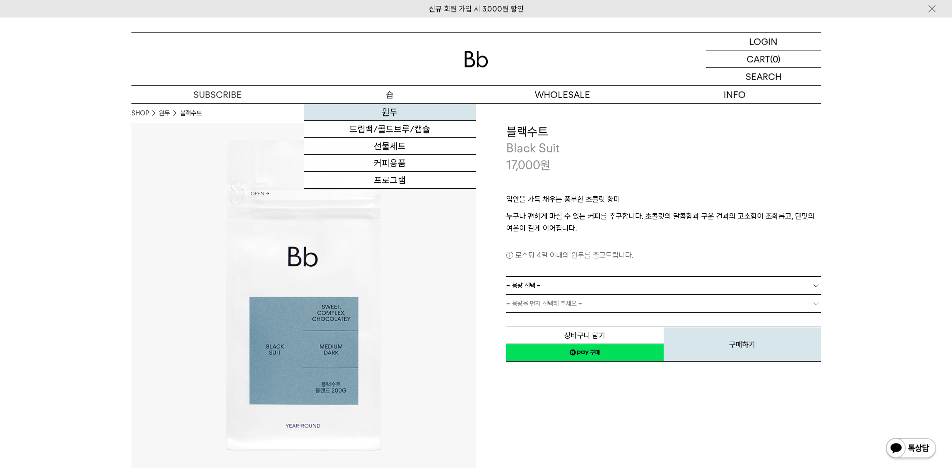
click at [398, 113] on link "원두" at bounding box center [390, 112] width 172 height 17
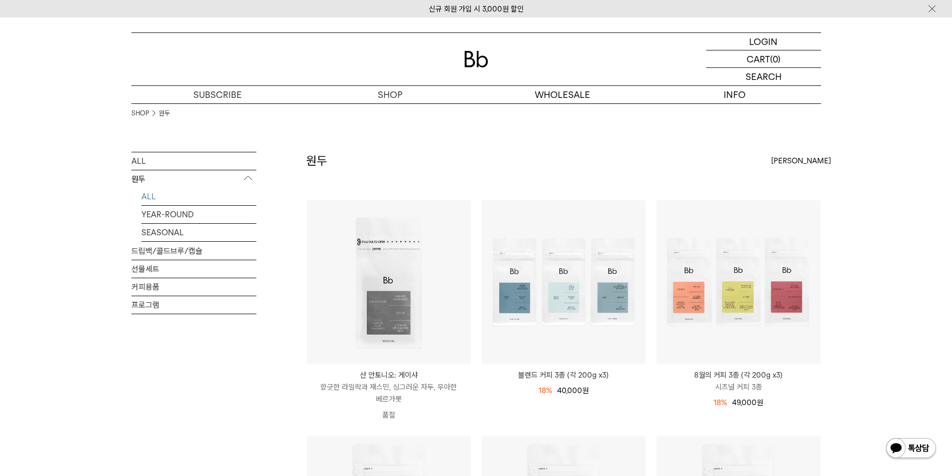
drag, startPoint x: 670, startPoint y: 161, endPoint x: 683, endPoint y: 185, distance: 27.3
click at [670, 161] on div "원두 상품 12 개 [PERSON_NAME] [PERSON_NAME] 인기순 낮은가격순" at bounding box center [563, 176] width 514 height 48
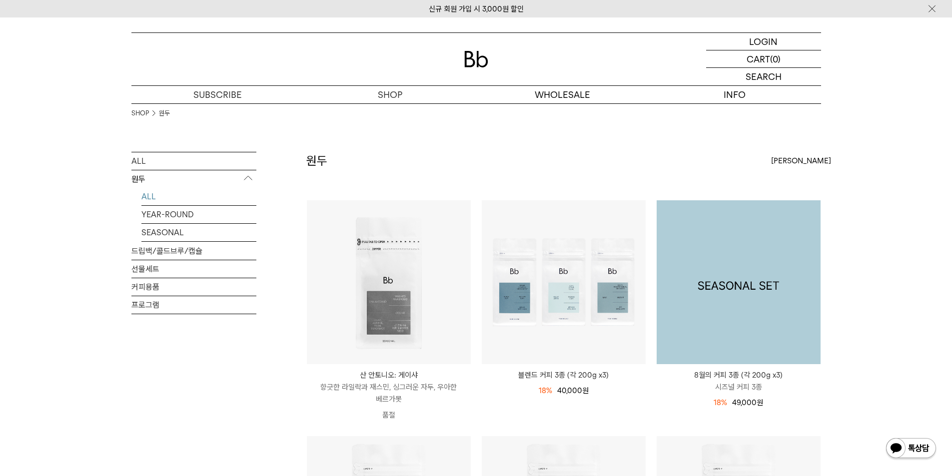
click at [698, 254] on img at bounding box center [738, 282] width 164 height 164
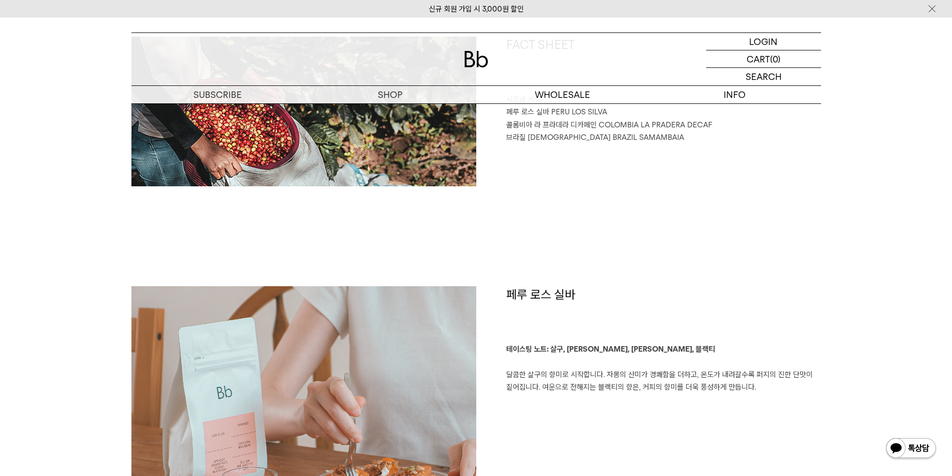
scroll to position [333, 0]
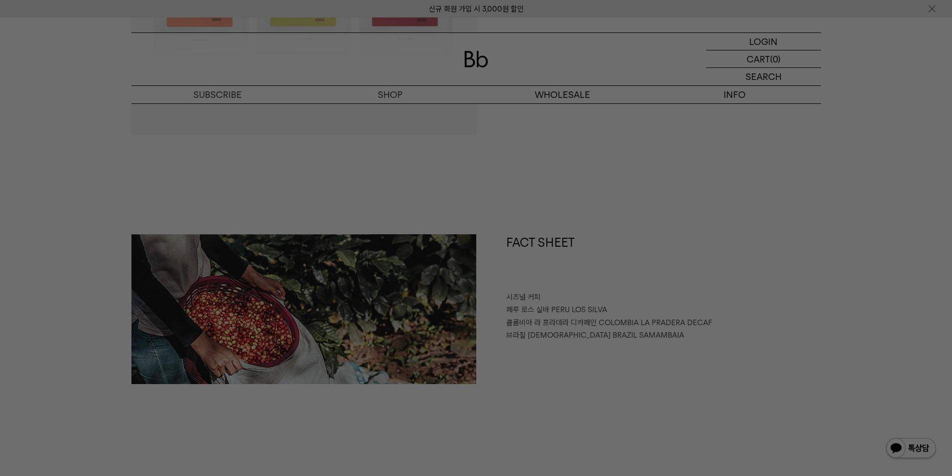
click at [501, 280] on div at bounding box center [476, 238] width 952 height 476
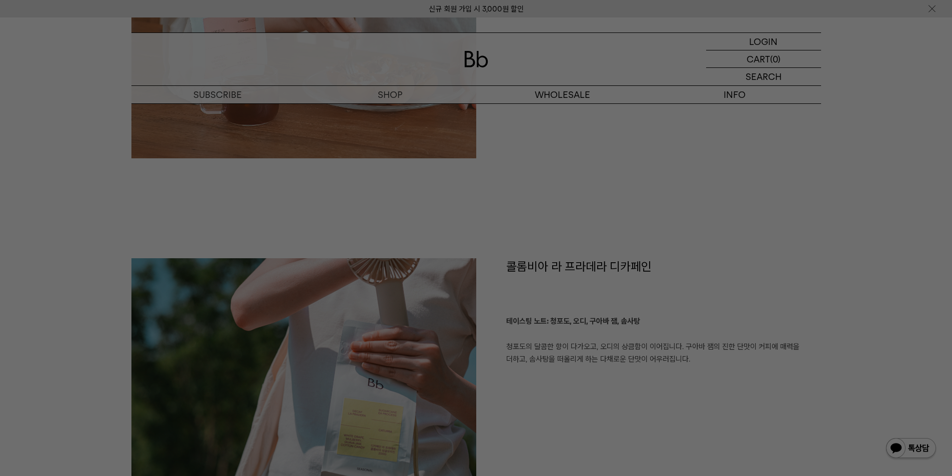
scroll to position [866, 0]
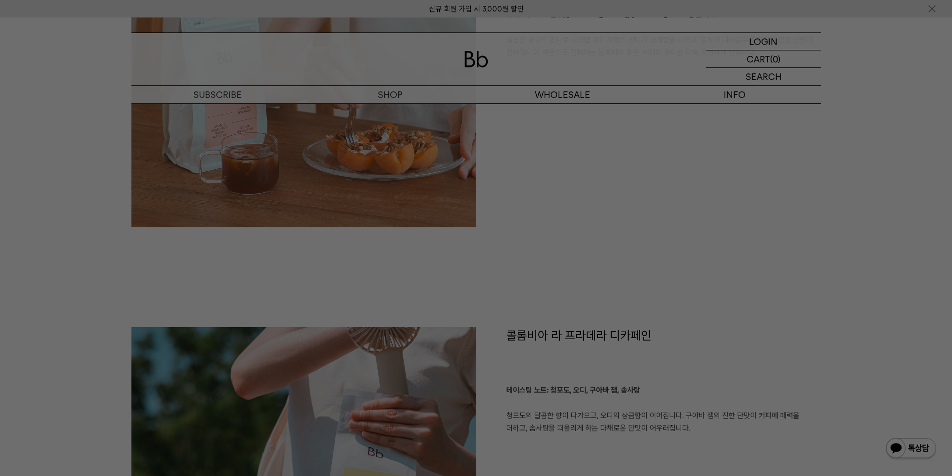
drag, startPoint x: 627, startPoint y: 191, endPoint x: 616, endPoint y: 187, distance: 11.2
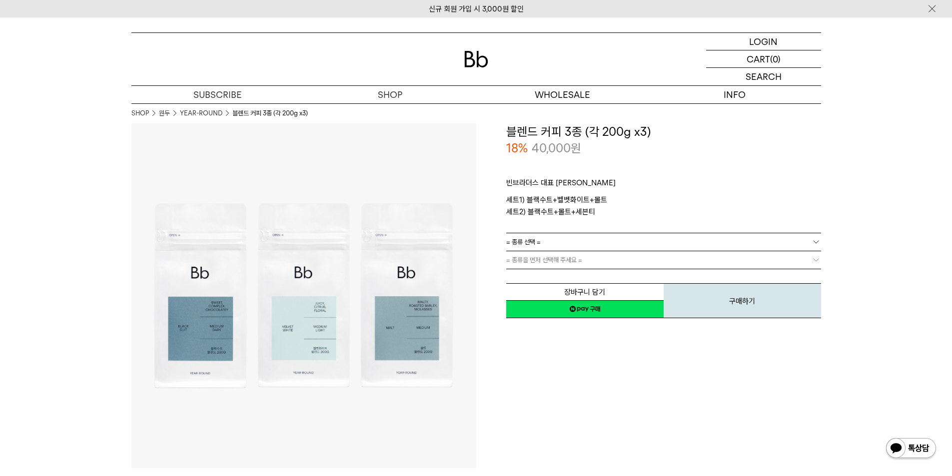
drag, startPoint x: 461, startPoint y: 116, endPoint x: 337, endPoint y: 96, distance: 126.0
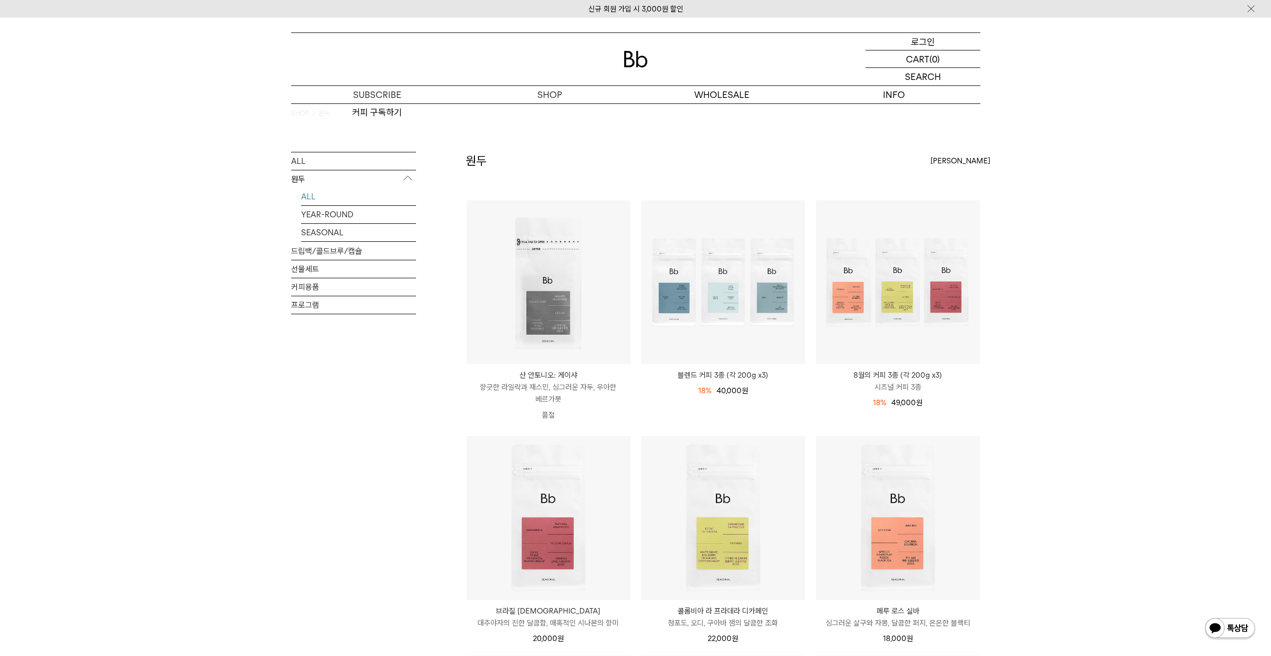
click at [925, 39] on p "로그인" at bounding box center [923, 41] width 24 height 17
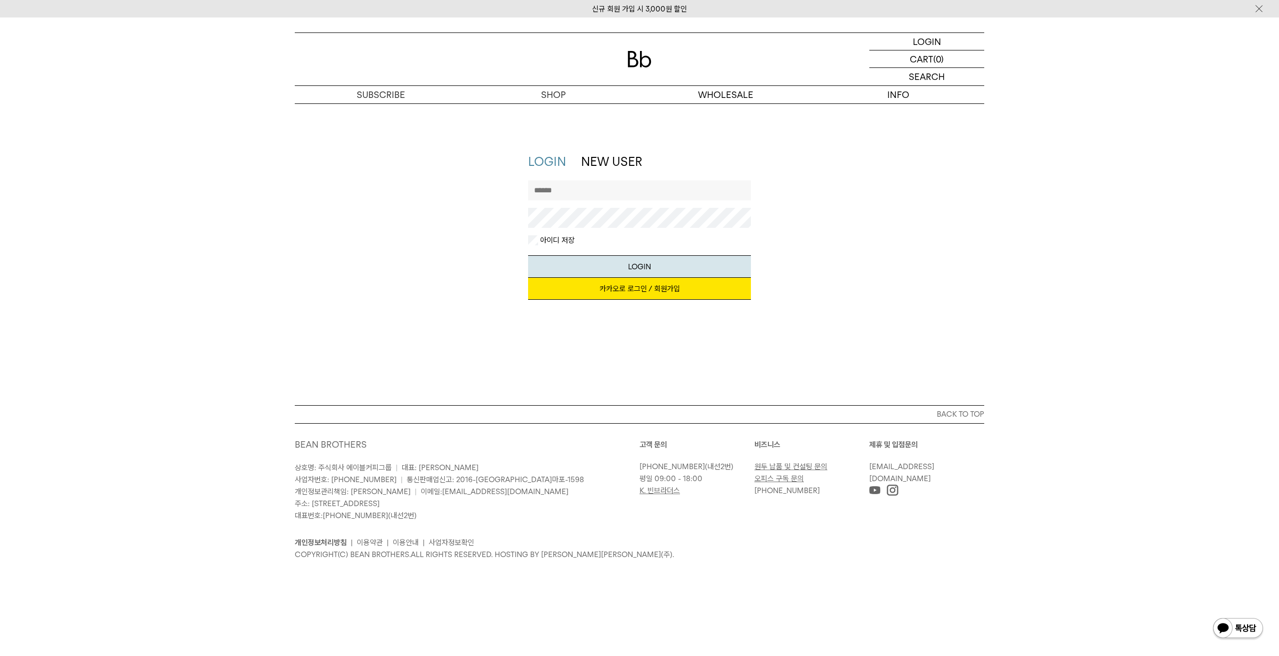
click at [631, 301] on div "지금 가입하시면 3,000원 쿠폰과 매월 회원 전용 커피 혜택을 드려요. 카카오로 로그인 / 회원가입" at bounding box center [639, 294] width 223 height 32
click at [633, 286] on link "카카오로 로그인 / 회원가입" at bounding box center [639, 289] width 223 height 22
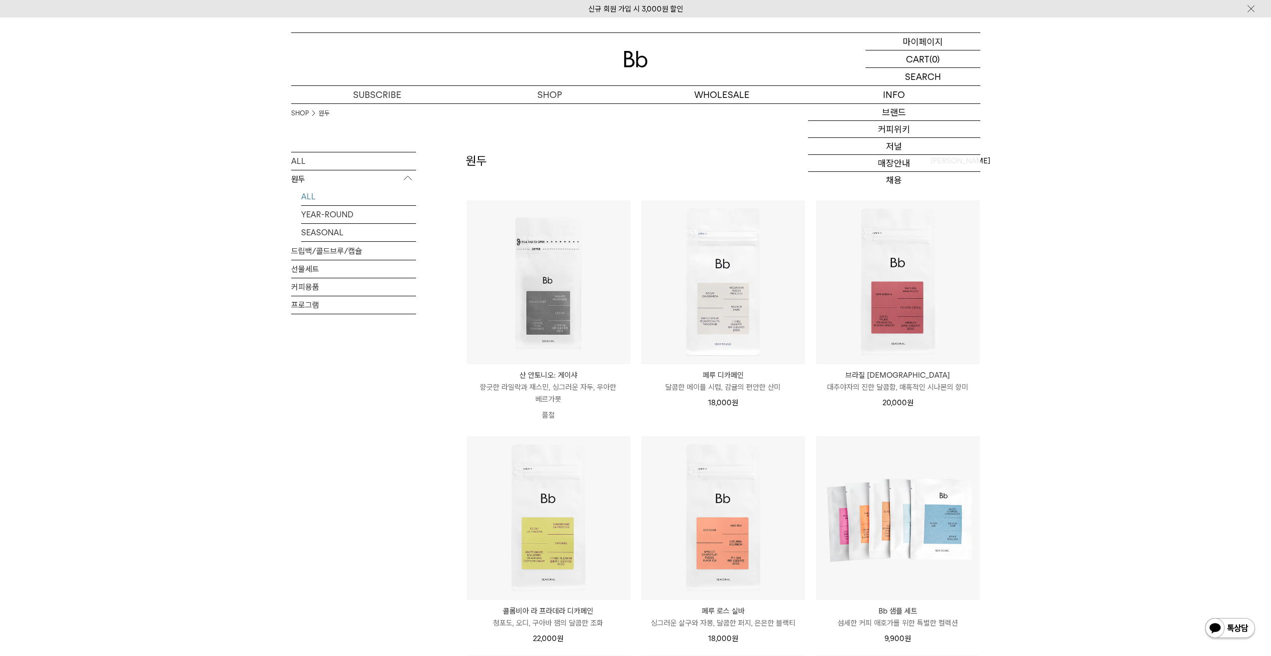
click at [915, 42] on p "마이페이지" at bounding box center [923, 41] width 40 height 17
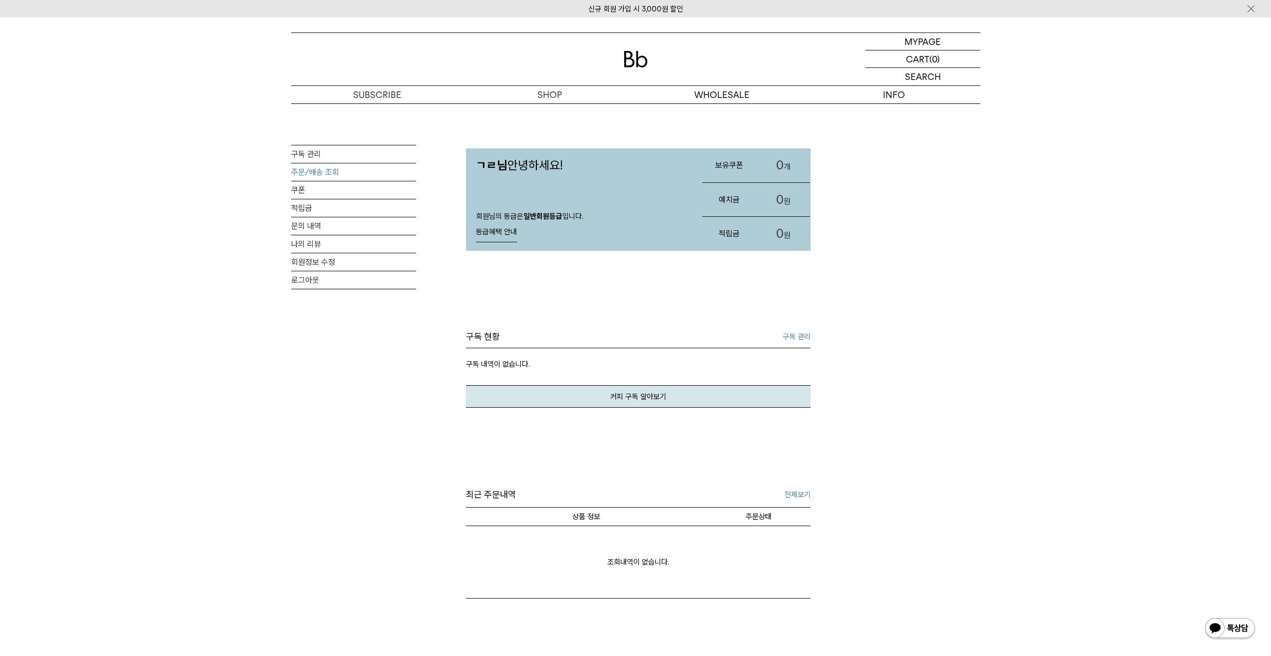
click at [321, 174] on link "주문/배송 조회" at bounding box center [353, 171] width 125 height 17
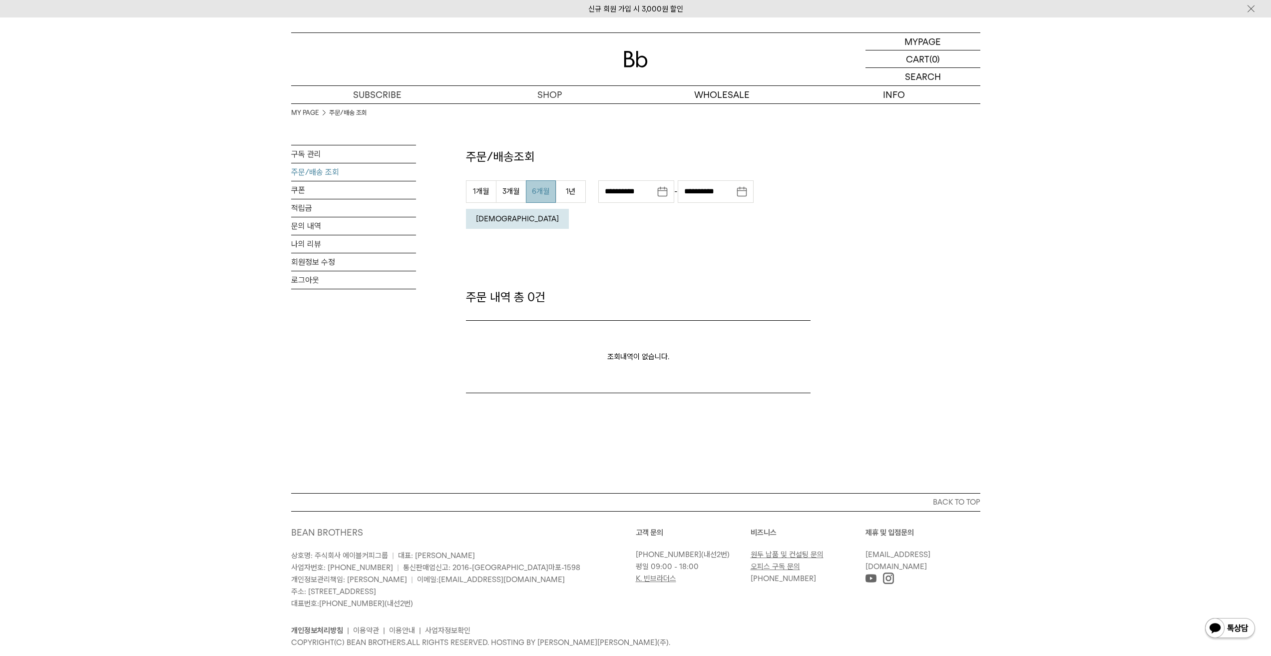
click at [537, 188] on button "6개월" at bounding box center [541, 191] width 30 height 22
type input "**********"
click at [569, 209] on button "[DEMOGRAPHIC_DATA]" at bounding box center [517, 219] width 103 height 20
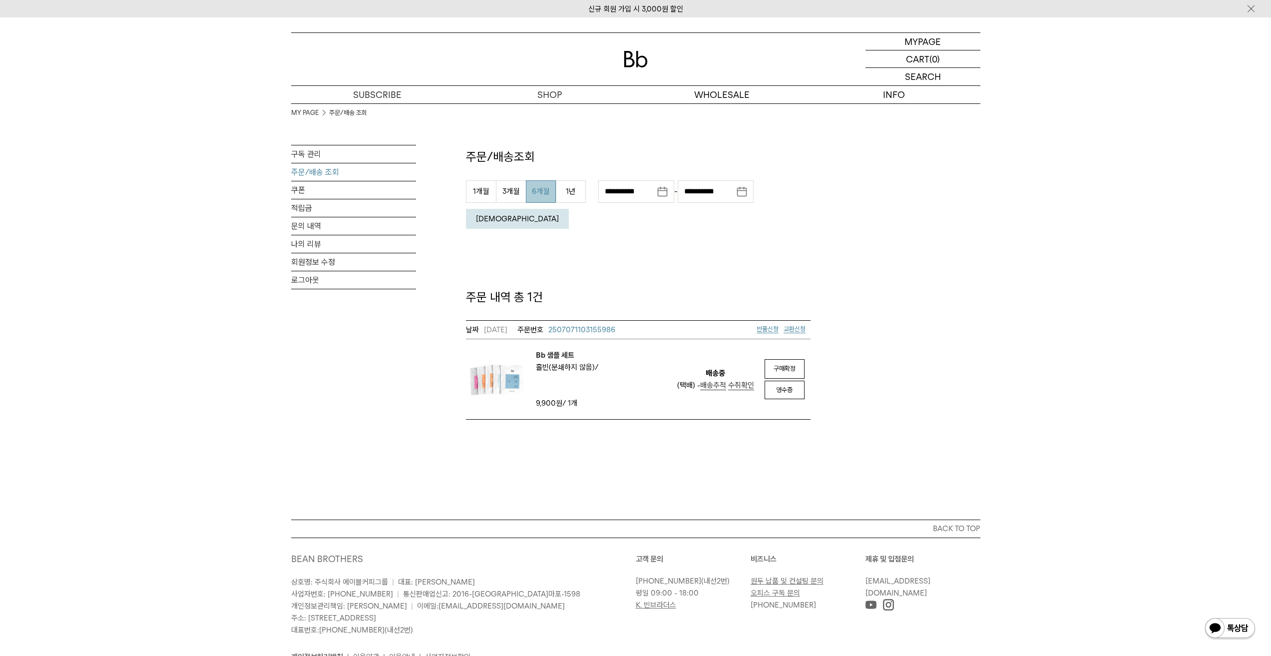
click at [553, 349] on em "Bb 샘플 세트" at bounding box center [567, 355] width 63 height 12
click at [508, 193] on button "3개월" at bounding box center [511, 191] width 30 height 22
type input "**********"
click at [569, 209] on button "[DEMOGRAPHIC_DATA]" at bounding box center [517, 219] width 103 height 20
click at [556, 363] on span "분쇄도 홀빈(분쇄하지 않음)" at bounding box center [567, 367] width 63 height 9
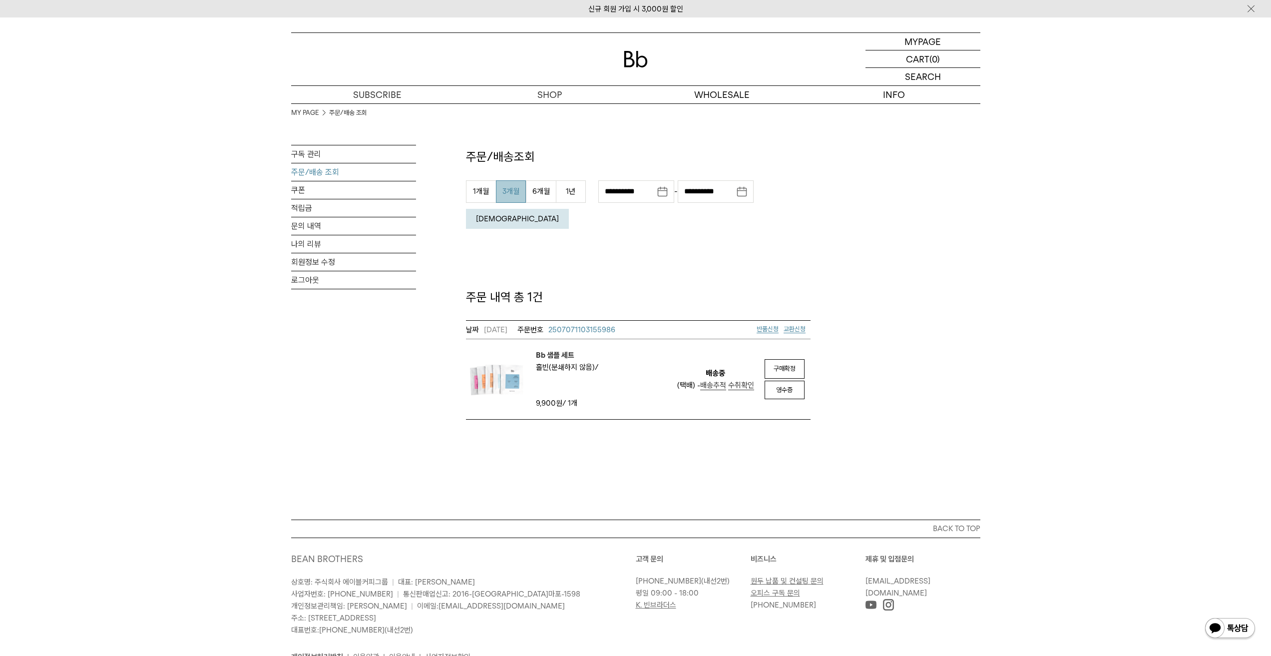
click at [558, 339] on td "Bb 샘플 세트 분쇄도 홀빈(분쇄하지 않음)" at bounding box center [569, 379] width 207 height 80
click at [558, 349] on em "Bb 샘플 세트" at bounding box center [567, 355] width 63 height 12
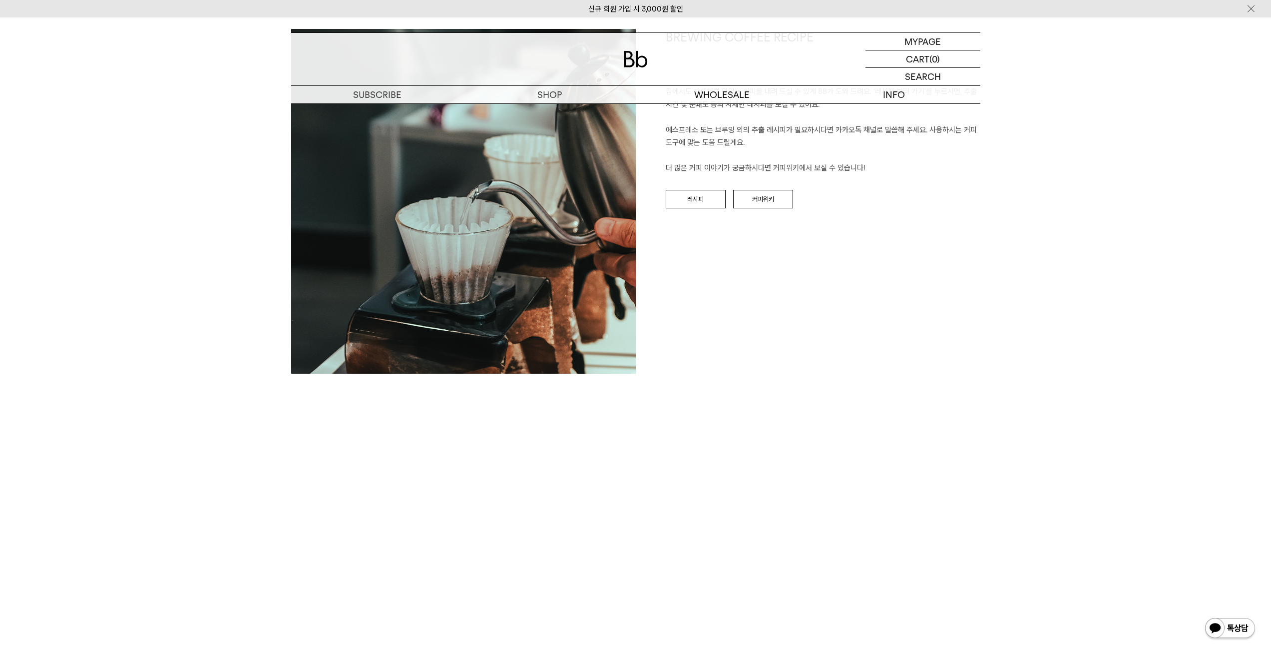
scroll to position [1265, 0]
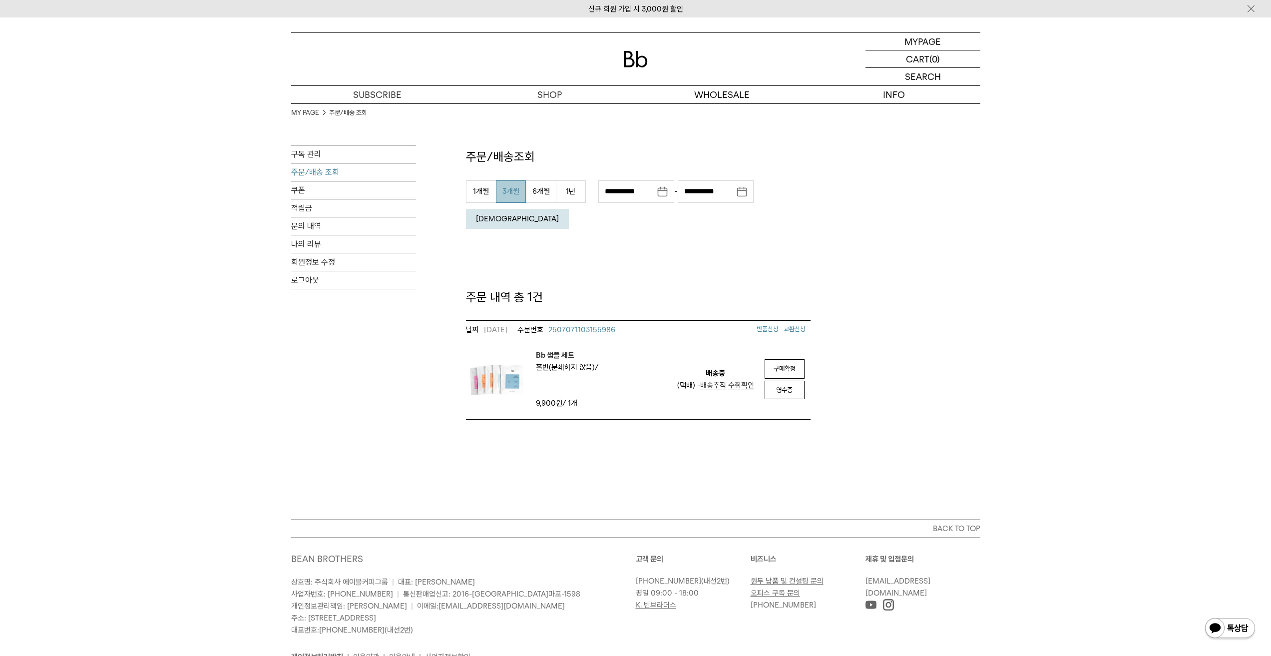
click at [495, 349] on img at bounding box center [496, 379] width 60 height 60
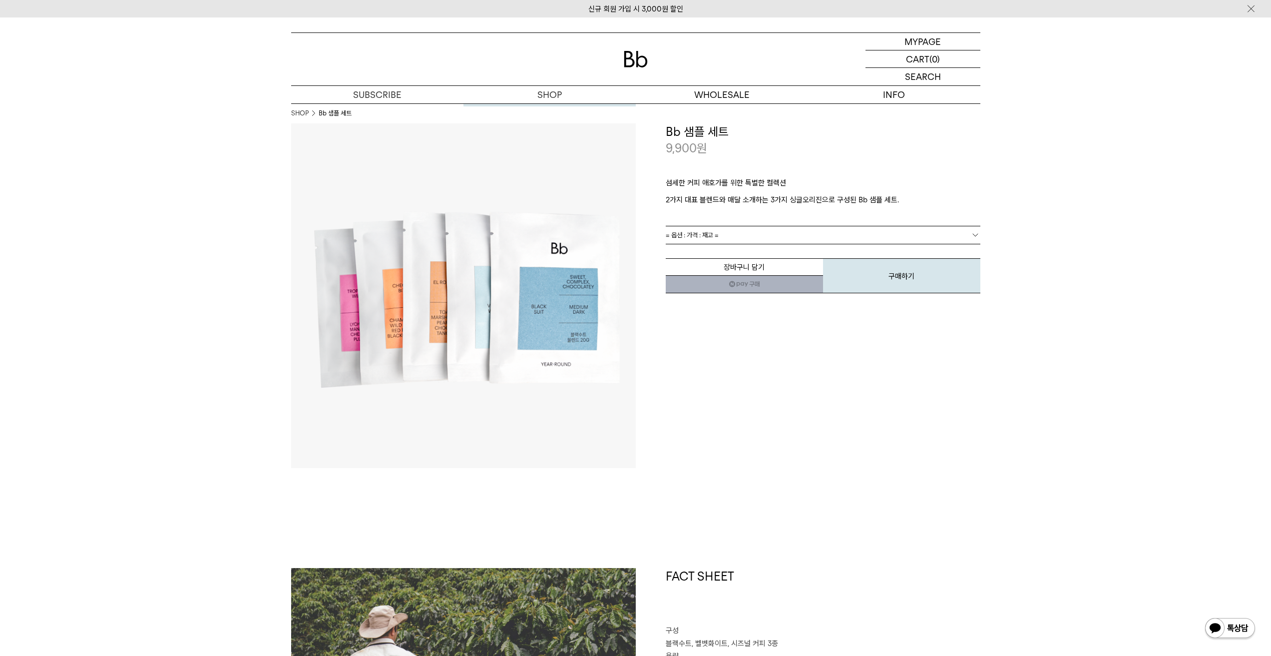
click at [551, 116] on link "원두" at bounding box center [550, 112] width 172 height 17
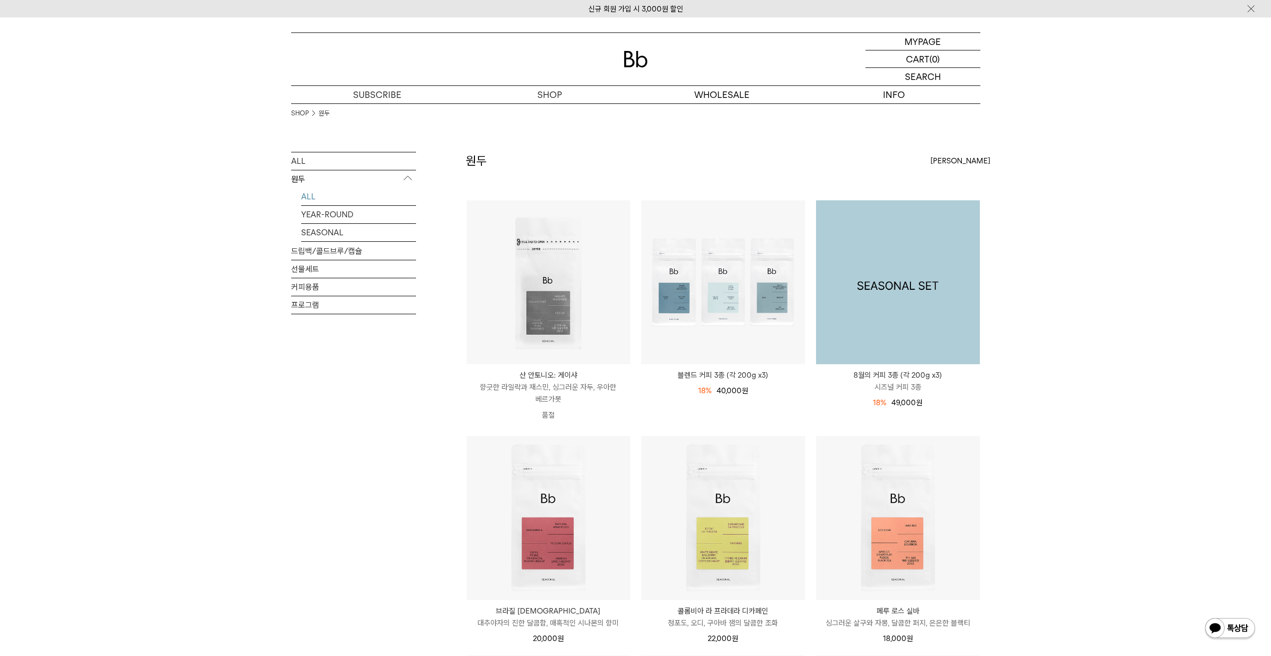
click at [856, 327] on img at bounding box center [898, 282] width 164 height 164
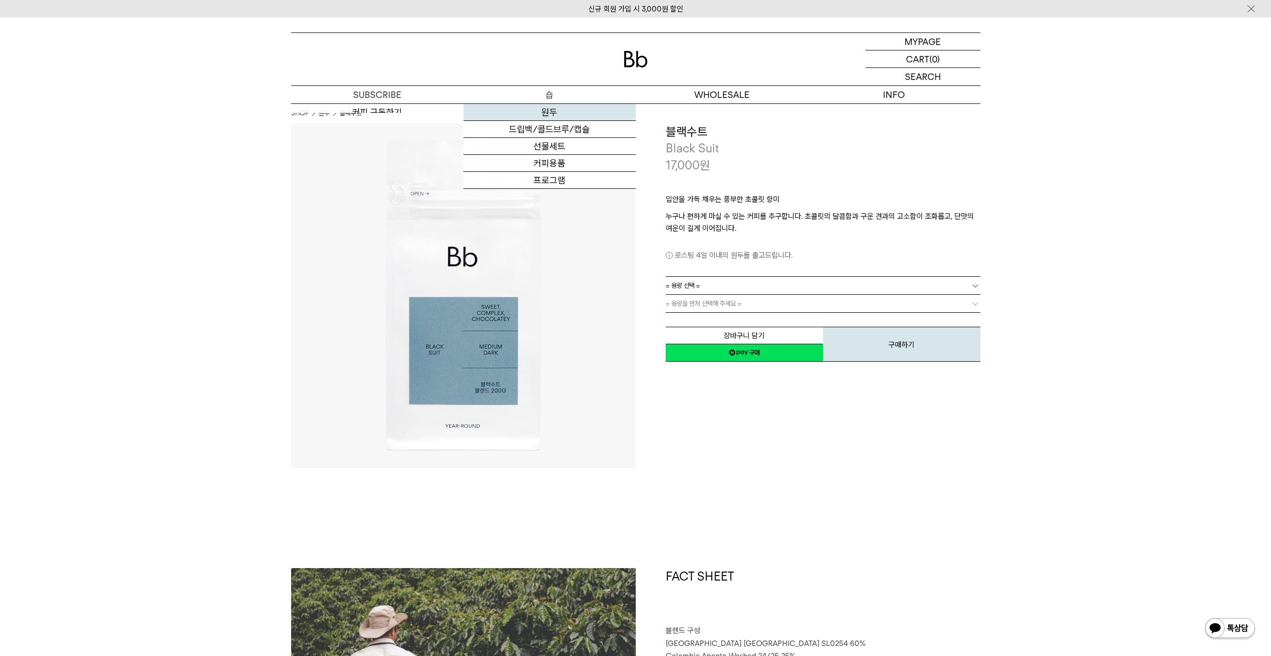
click at [546, 112] on link "원두" at bounding box center [550, 112] width 172 height 17
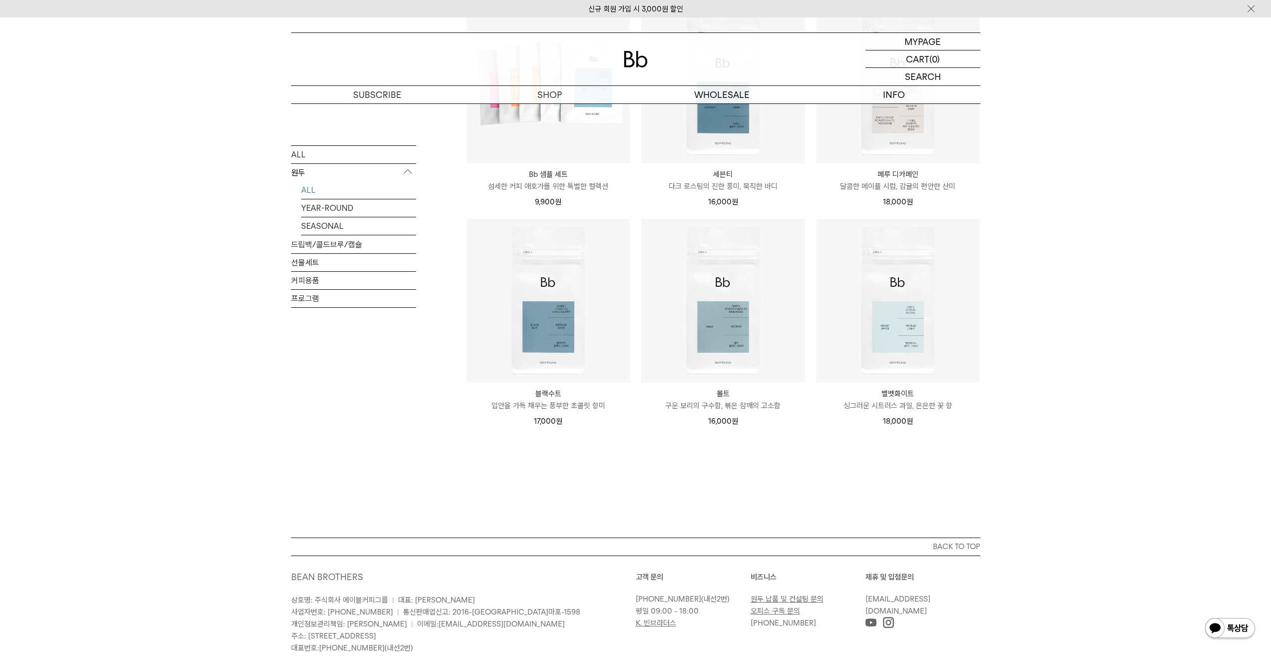
scroll to position [728, 0]
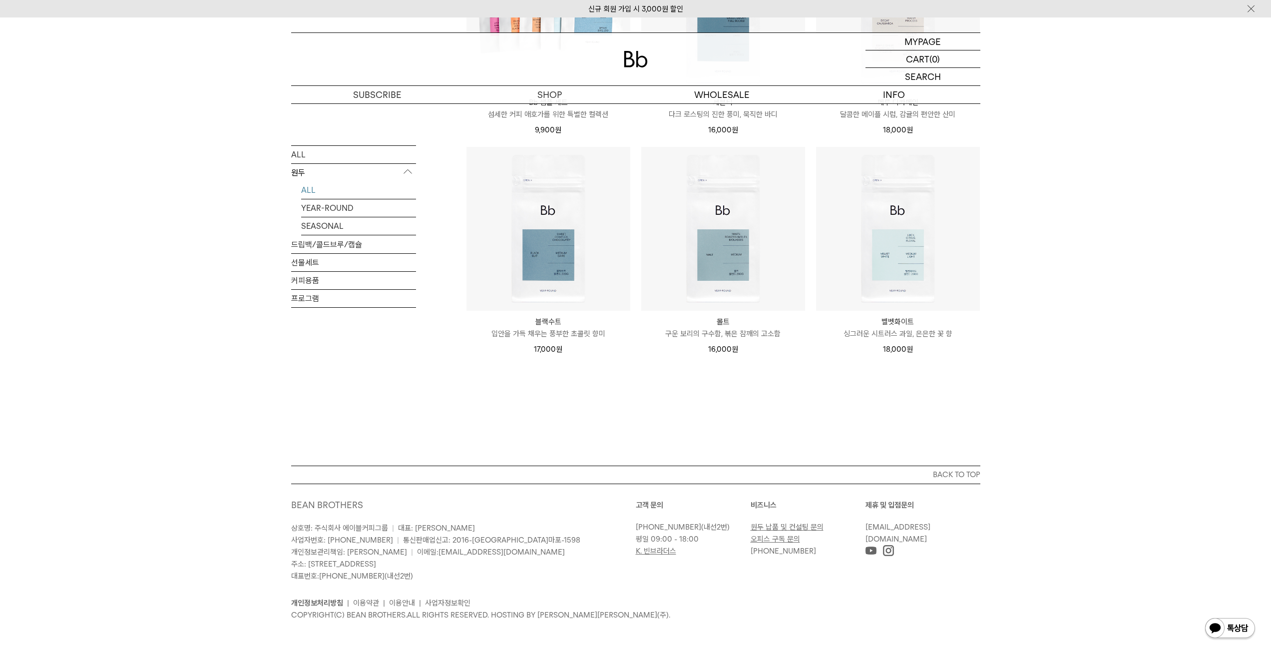
click at [889, 552] on img at bounding box center [888, 550] width 11 height 11
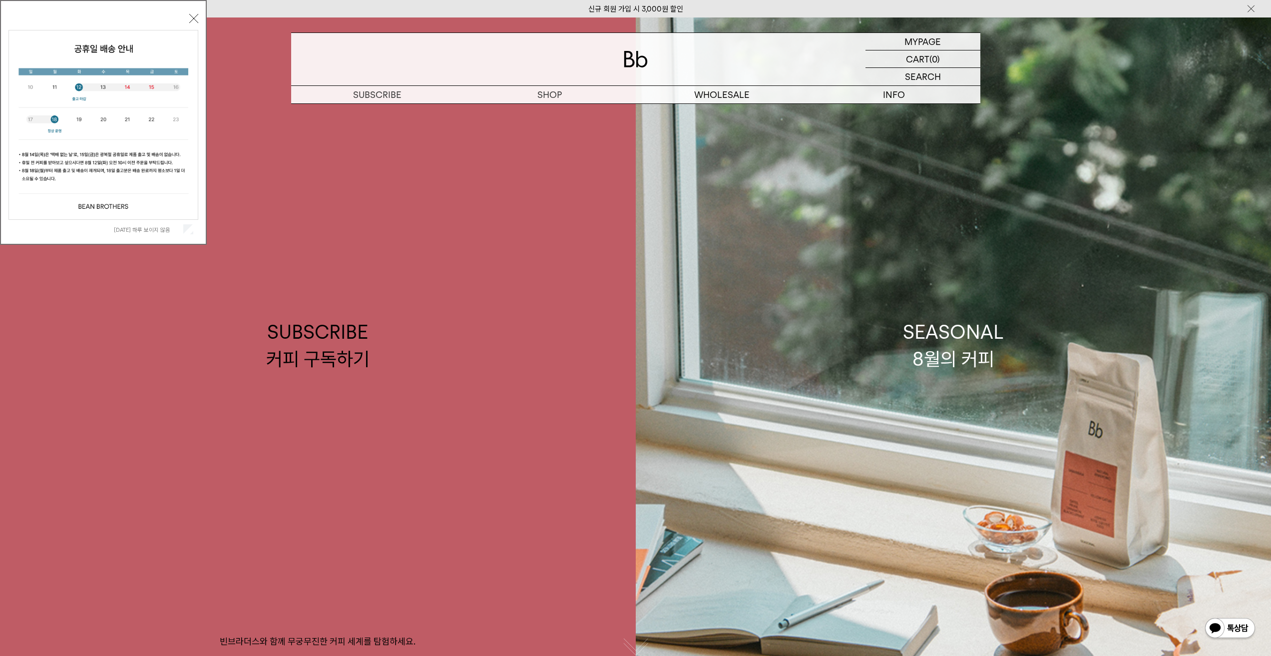
drag, startPoint x: 192, startPoint y: 16, endPoint x: 199, endPoint y: 18, distance: 7.2
click at [192, 16] on button "닫기" at bounding box center [193, 18] width 9 height 9
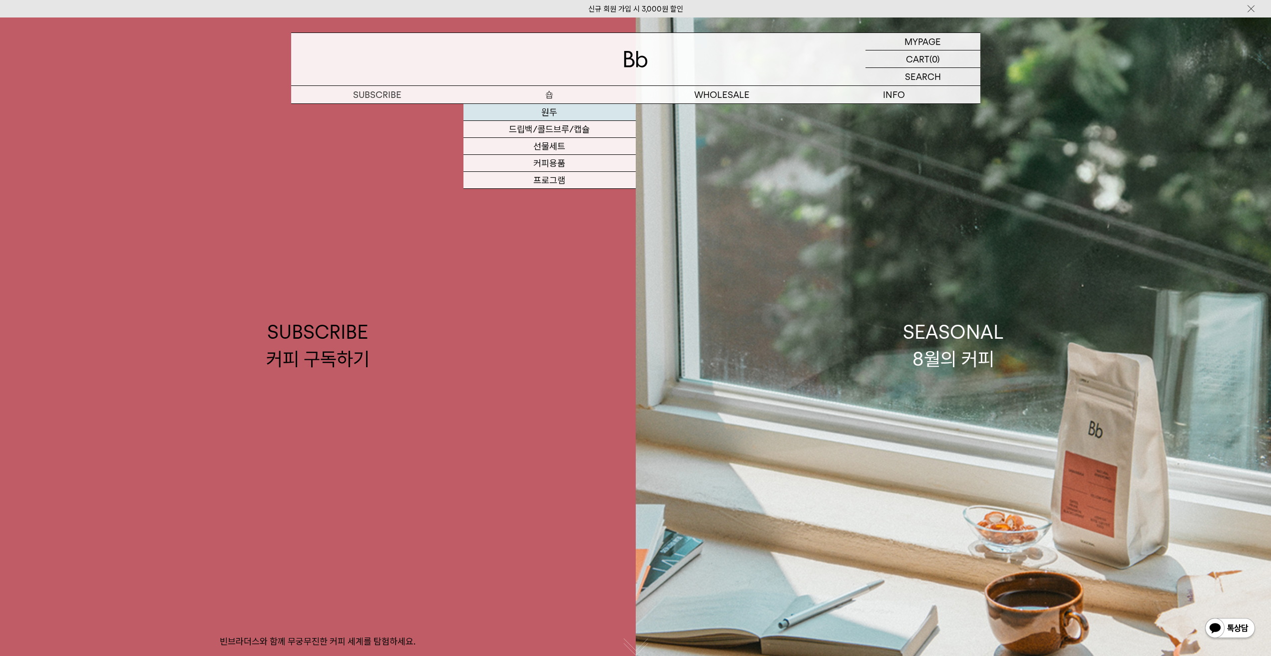
click at [556, 110] on link "원두" at bounding box center [550, 112] width 172 height 17
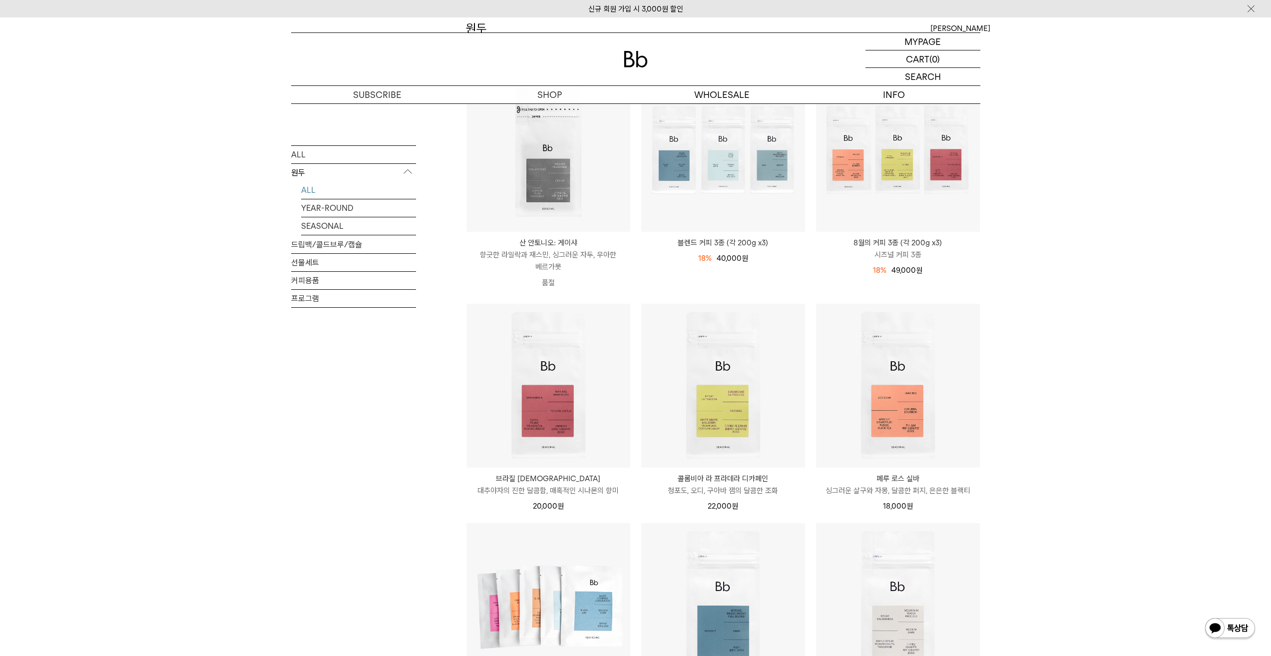
scroll to position [66, 0]
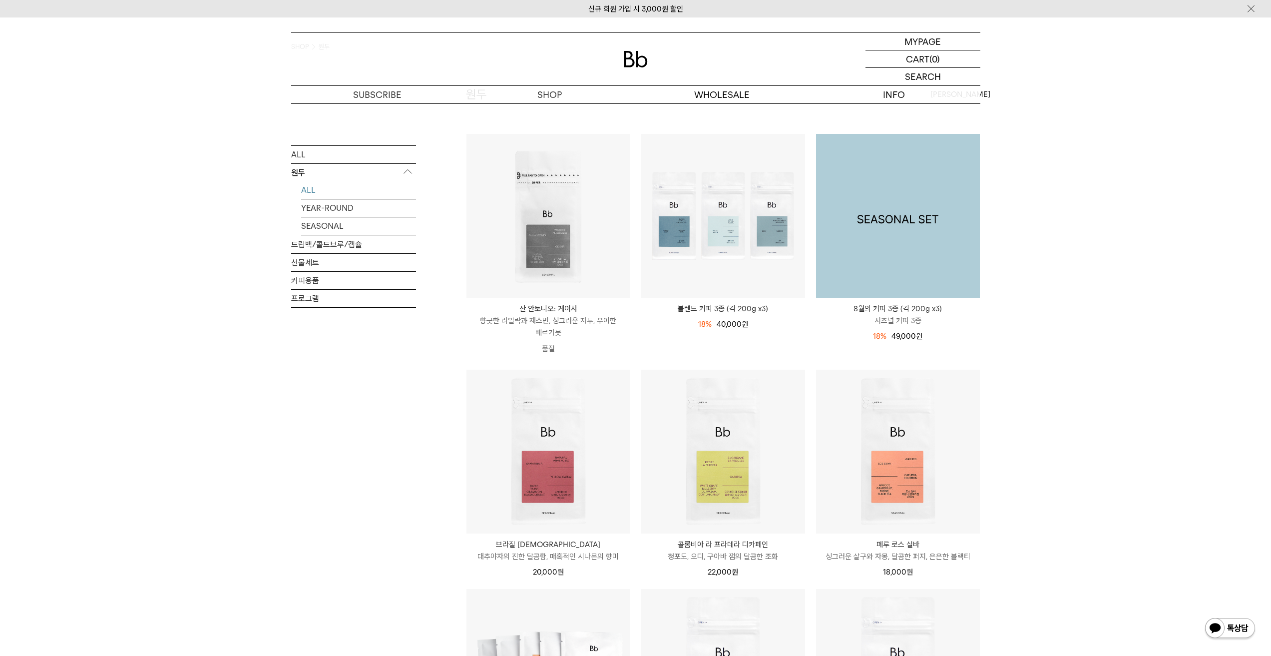
click at [848, 247] on img at bounding box center [898, 216] width 164 height 164
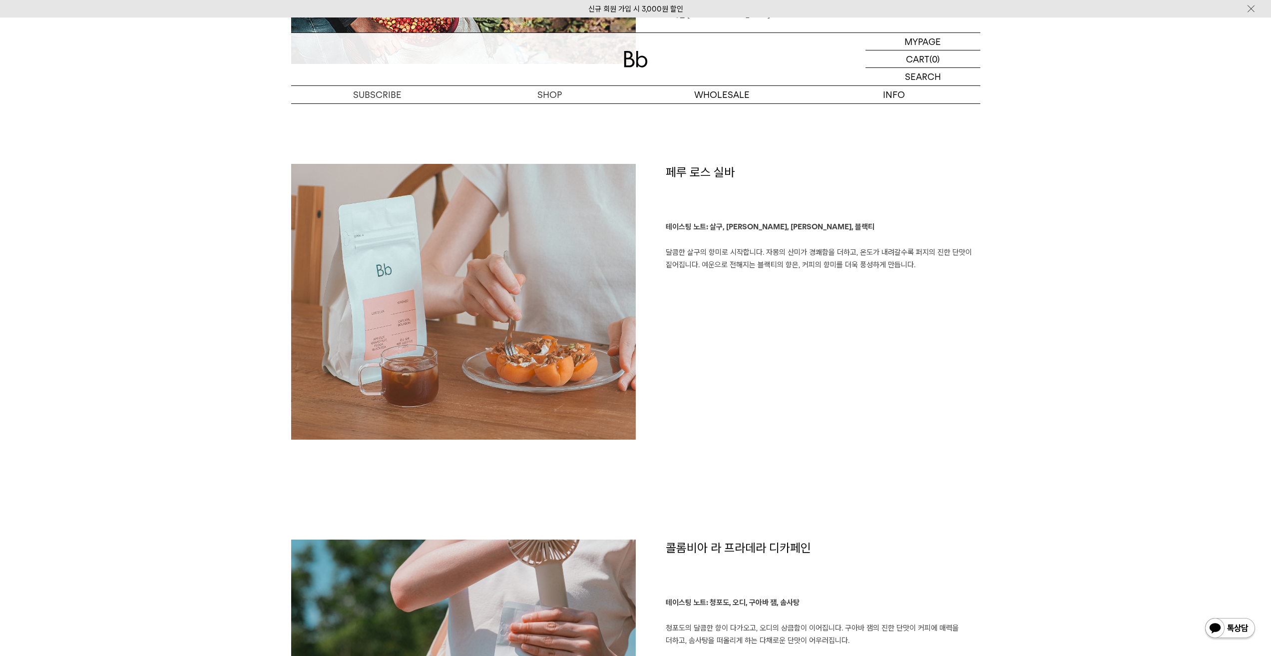
scroll to position [599, 0]
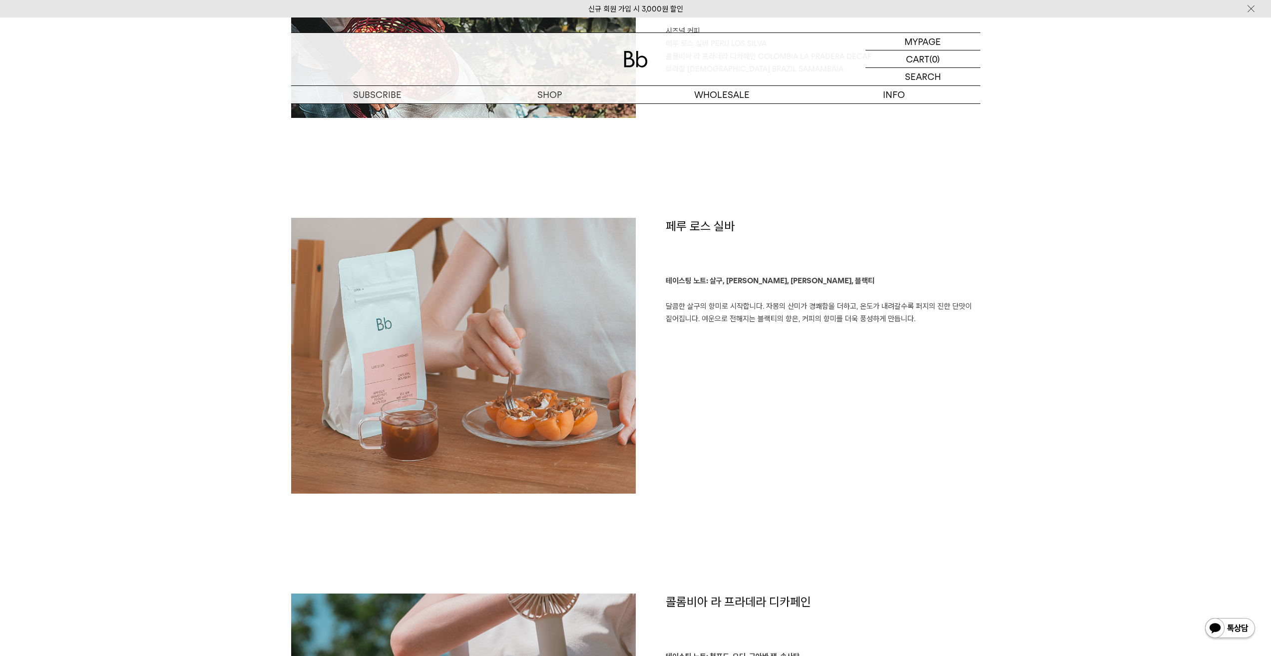
drag, startPoint x: 756, startPoint y: 257, endPoint x: 752, endPoint y: 253, distance: 6.0
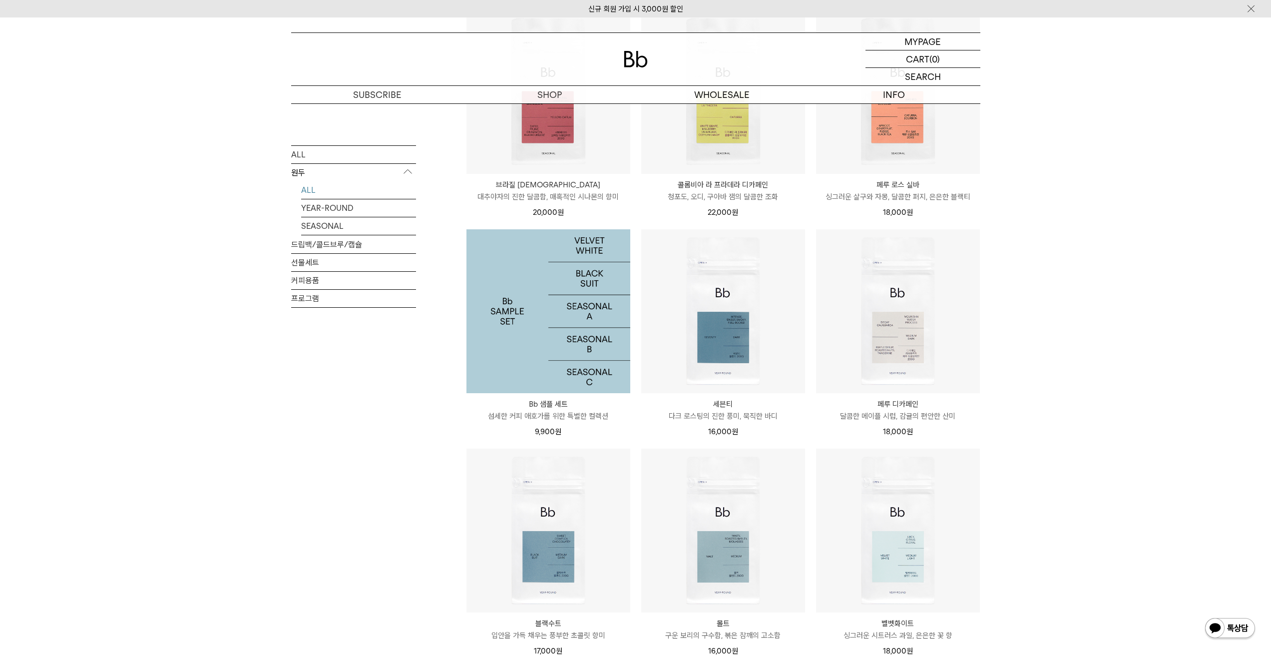
scroll to position [449, 0]
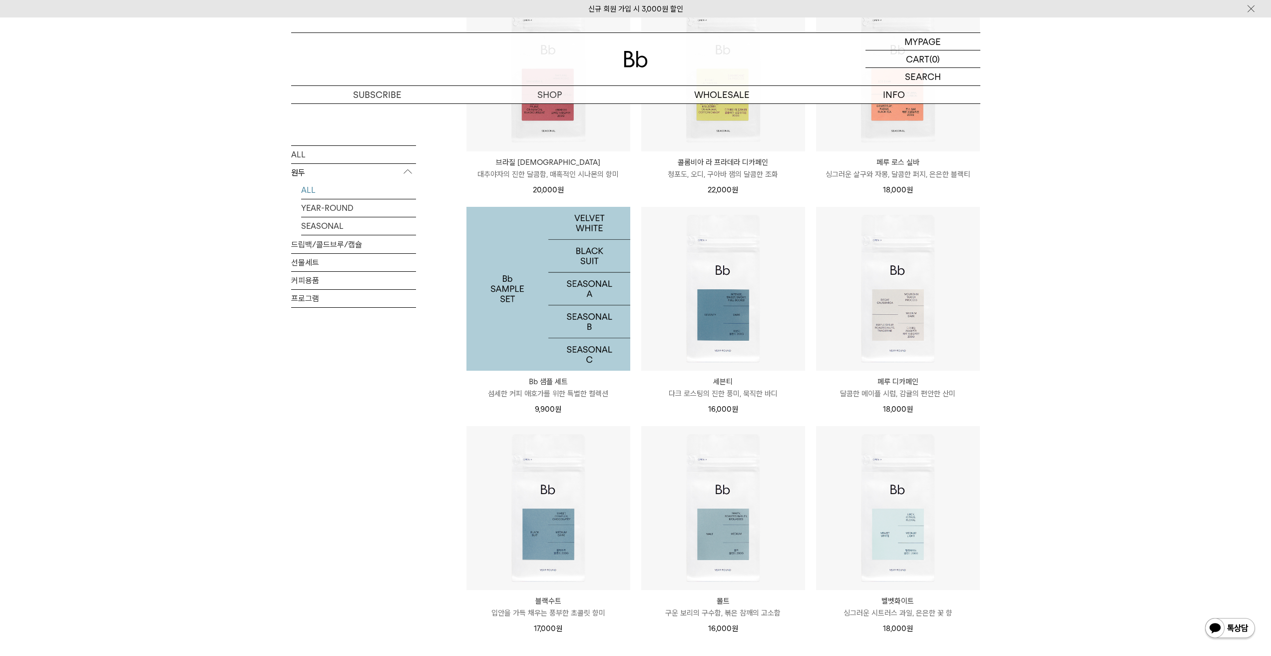
click at [502, 318] on img at bounding box center [549, 289] width 164 height 164
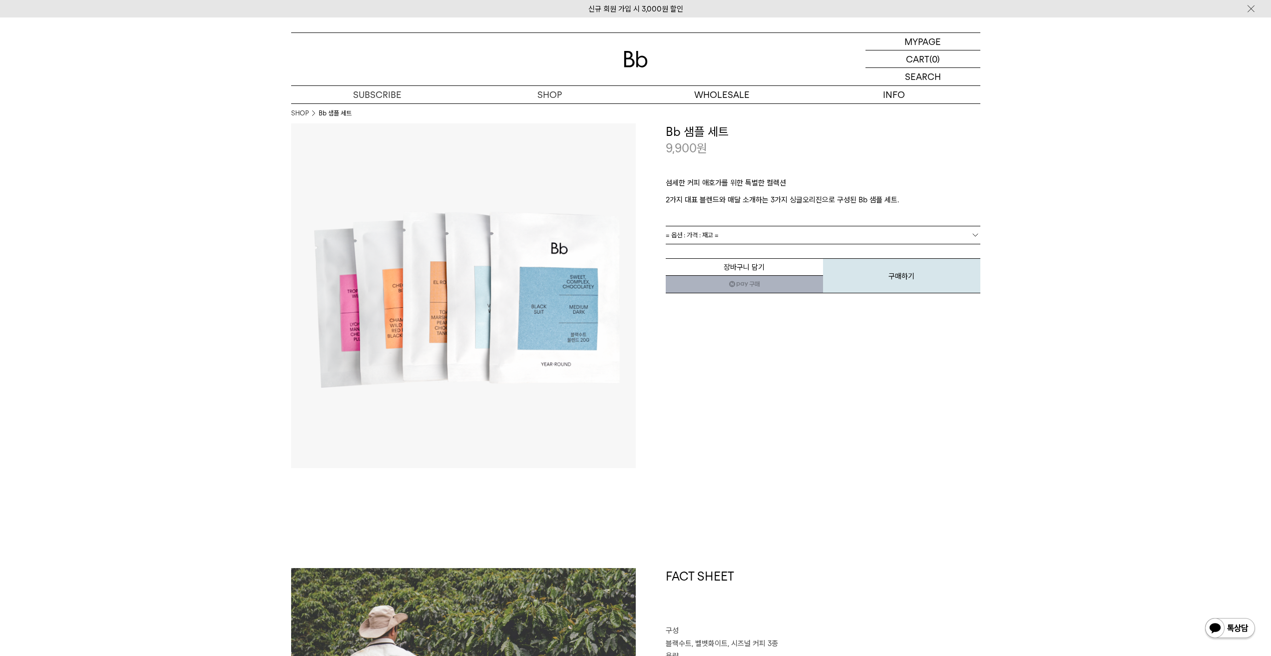
click at [724, 240] on link "= 옵션 : 가격 : 재고 =" at bounding box center [823, 234] width 315 height 17
click at [715, 232] on span "= 옵션 : 가격 : 재고 =" at bounding box center [692, 234] width 53 height 17
